Goal: Communication & Community: Answer question/provide support

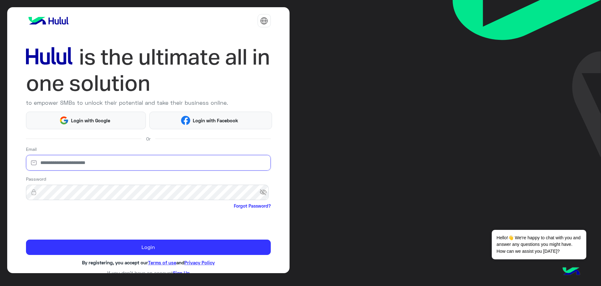
click at [107, 164] on input "email" at bounding box center [148, 163] width 245 height 16
type input "**********"
click at [262, 190] on span "visibility_off" at bounding box center [265, 192] width 11 height 11
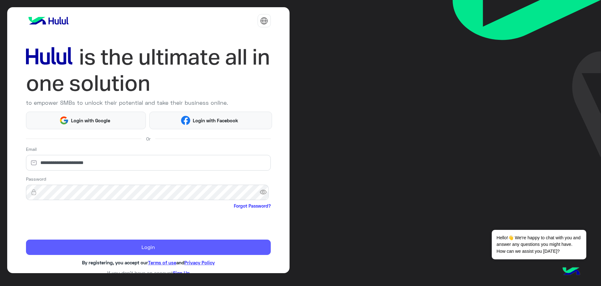
click at [78, 244] on button "Login" at bounding box center [148, 247] width 245 height 16
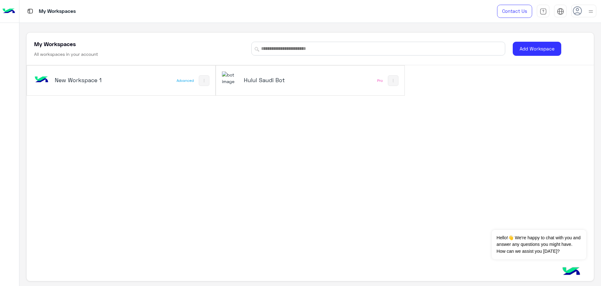
click at [274, 81] on h5 "Hulul Saudi Bot" at bounding box center [276, 80] width 64 height 8
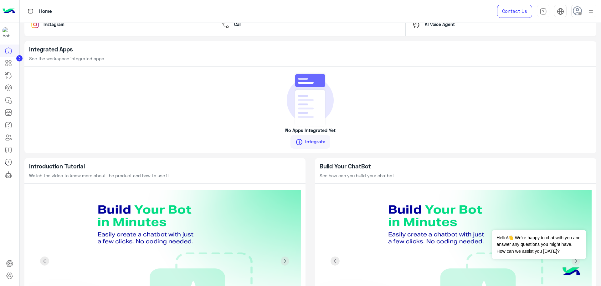
scroll to position [475, 0]
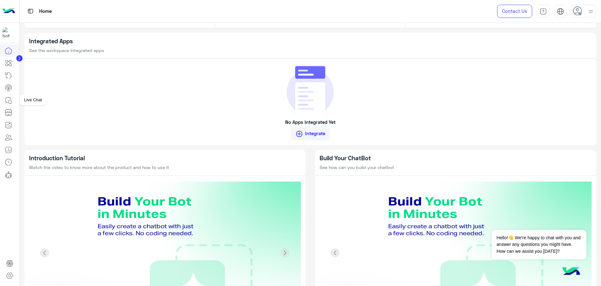
click at [8, 96] on icon at bounding box center [9, 100] width 8 height 8
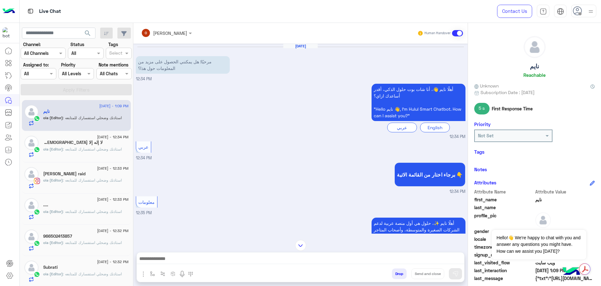
click at [81, 150] on span ": استاذنك وضحلي استفسارك للمتابعه" at bounding box center [92, 149] width 59 height 5
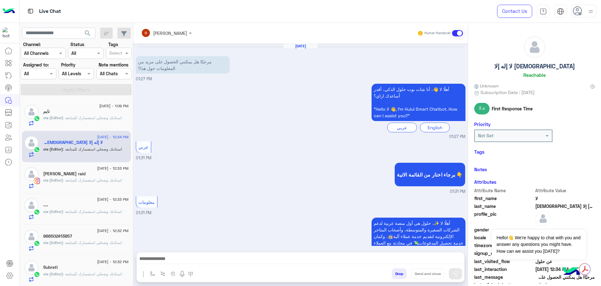
scroll to position [188, 0]
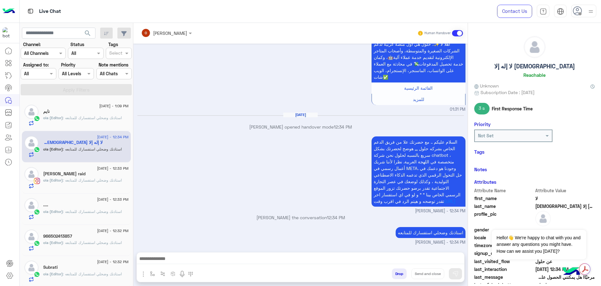
click at [70, 182] on span ": استاذنك وضحلي استفسارك للمتابعه" at bounding box center [92, 180] width 59 height 5
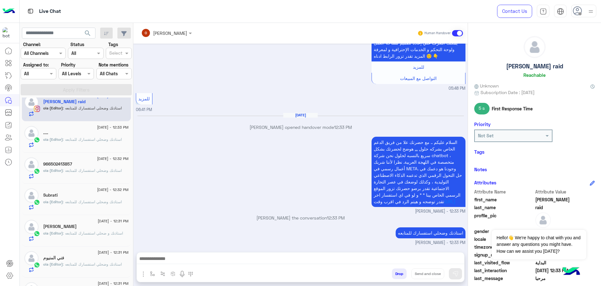
scroll to position [71, 0]
click at [79, 174] on p "ola (Editor) : استاذنك وضحلي استفسارك للمتابعه" at bounding box center [82, 171] width 79 height 6
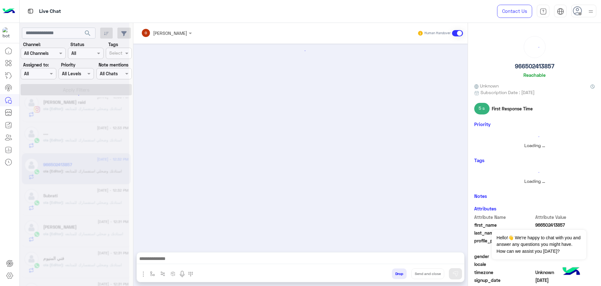
scroll to position [398, 0]
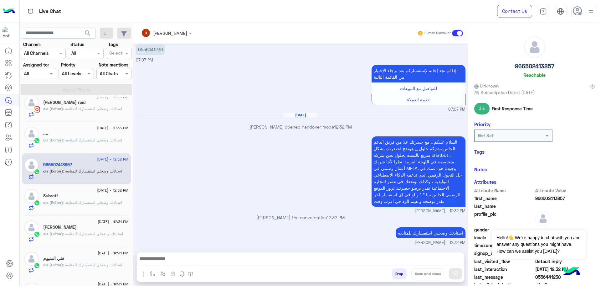
click at [79, 174] on p "ola (Editor) : استاذنك وضحلي استفسارك للمتابعه" at bounding box center [82, 171] width 79 height 6
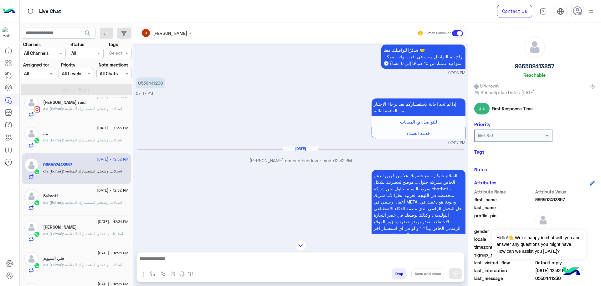
scroll to position [321, 0]
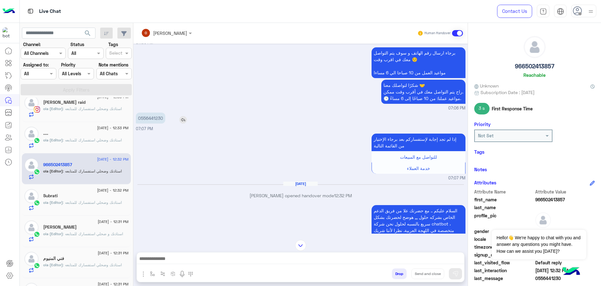
click at [156, 123] on p "0556441230" at bounding box center [150, 117] width 29 height 11
copy p "0556441230"
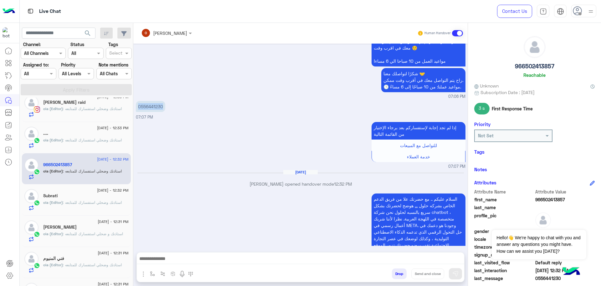
scroll to position [398, 0]
